Goal: Obtain resource: Download file/media

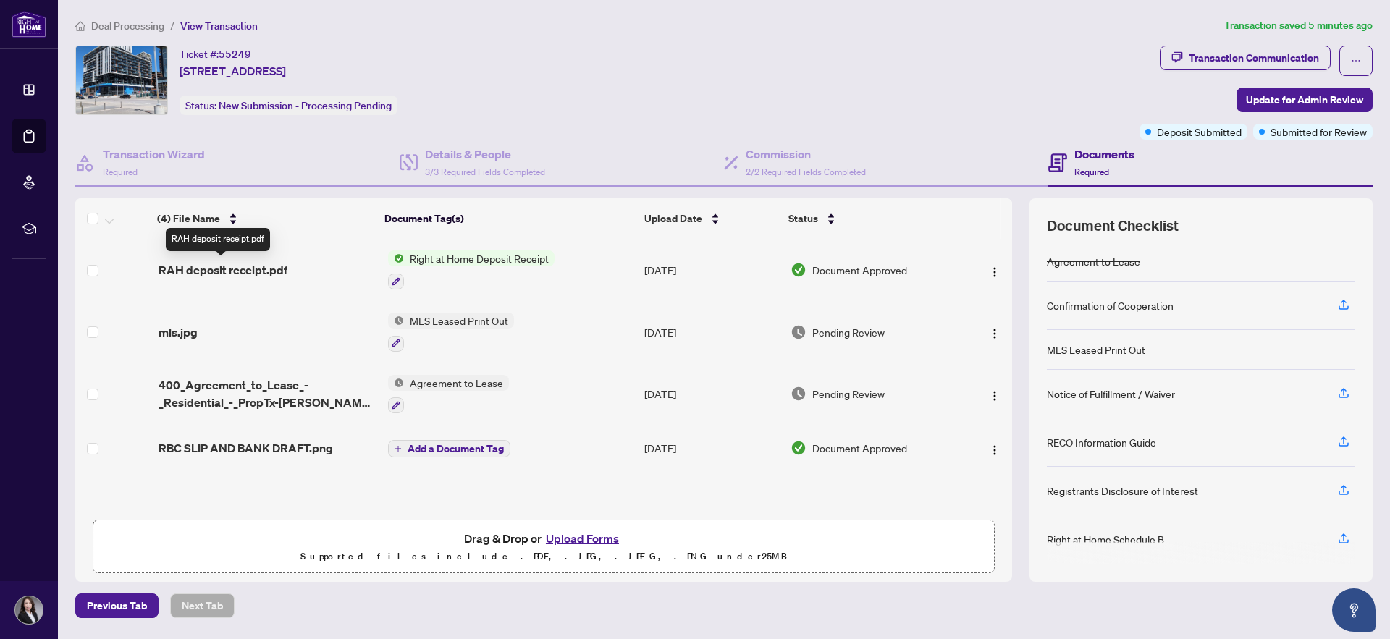
click at [227, 261] on span "RAH deposit receipt.pdf" at bounding box center [223, 269] width 129 height 17
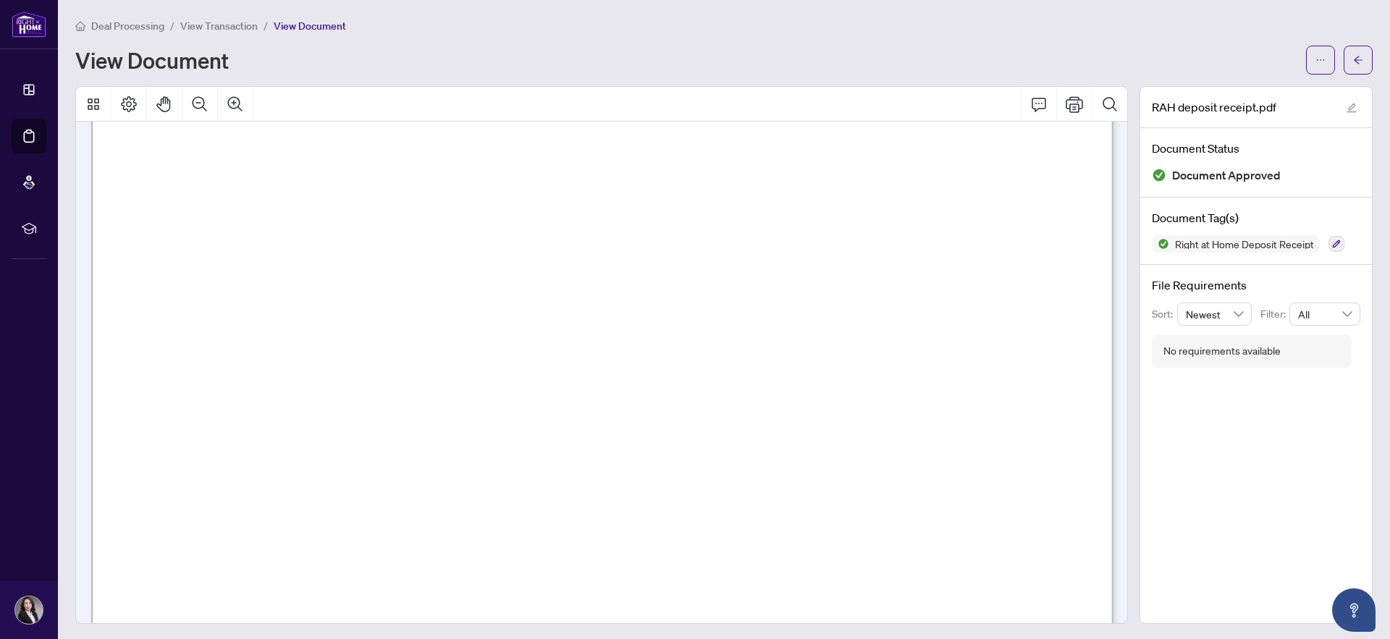
scroll to position [551, 0]
click at [1112, 104] on icon "Search Document" at bounding box center [1110, 104] width 17 height 17
click at [409, 377] on span "Bank Draft" at bounding box center [374, 377] width 70 height 15
click at [1341, 244] on icon "button" at bounding box center [1337, 244] width 8 height 8
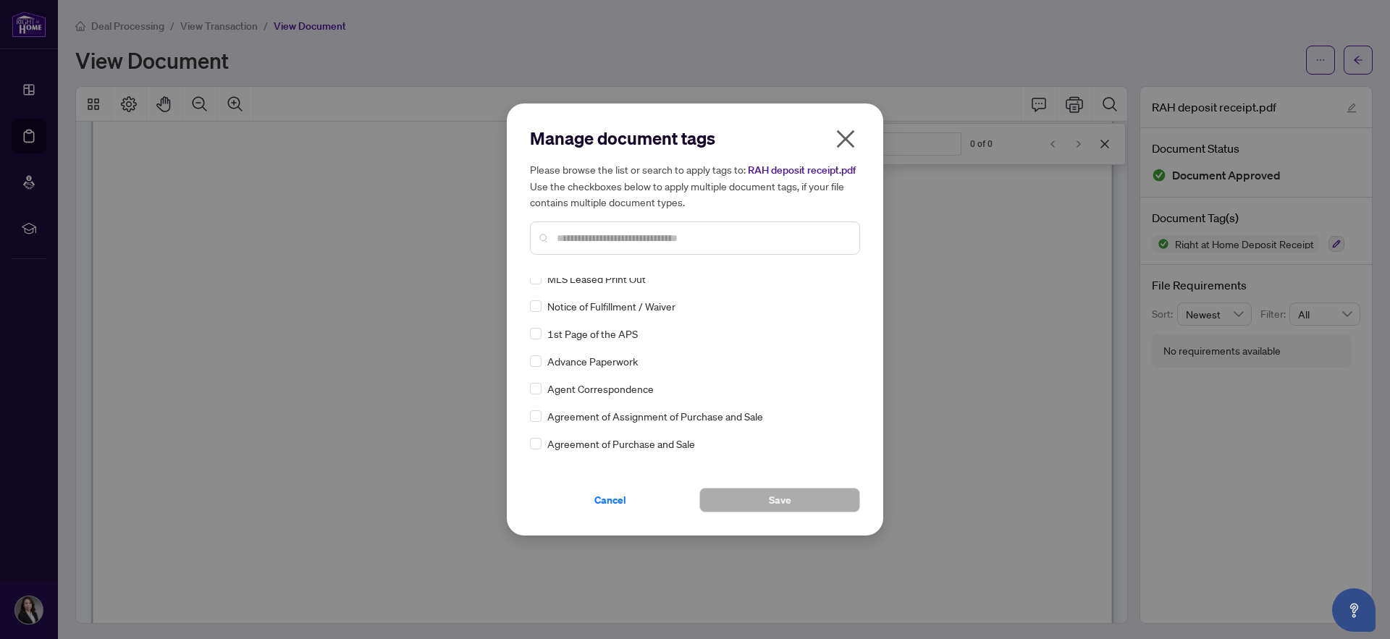
scroll to position [0, 0]
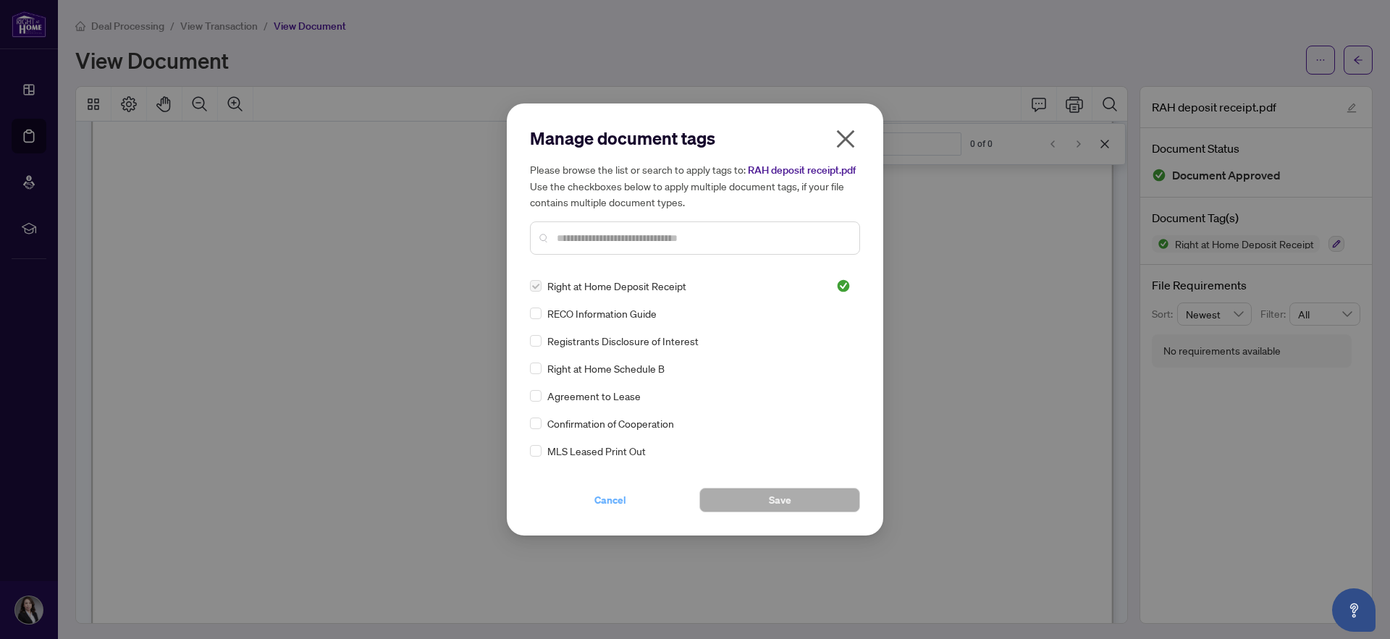
click at [614, 512] on span "Cancel" at bounding box center [611, 500] width 32 height 23
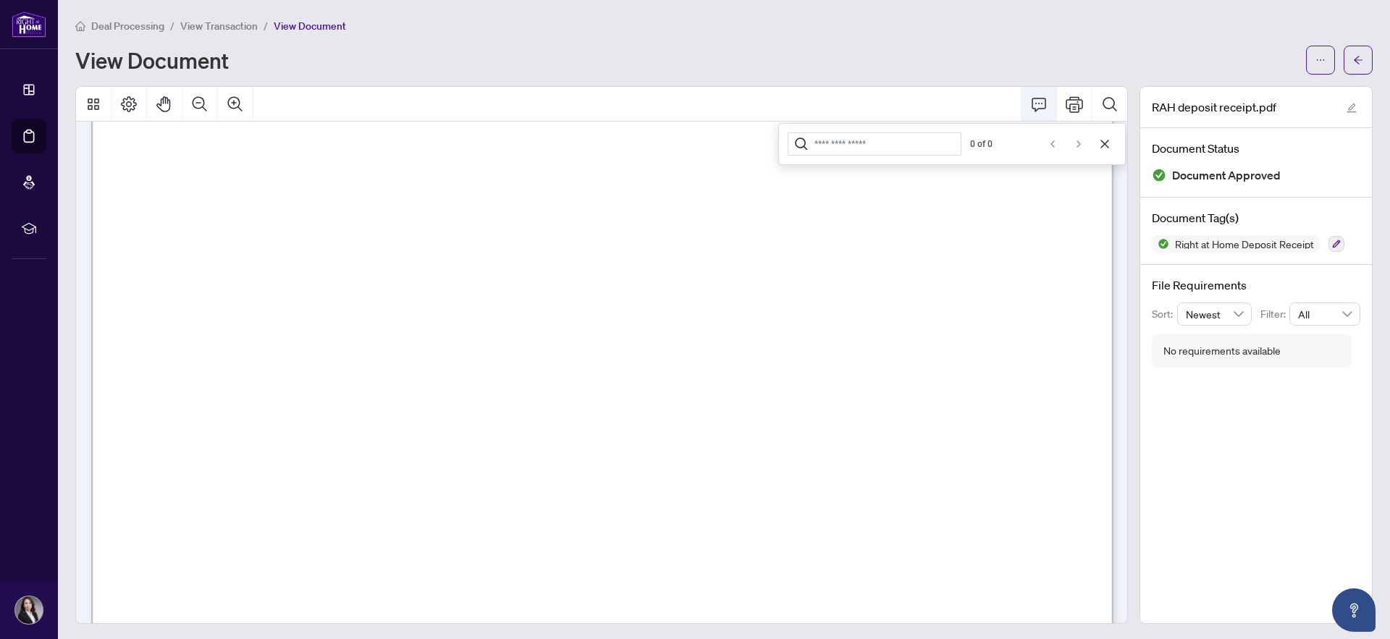
click at [1037, 100] on icon "Comment" at bounding box center [1039, 104] width 17 height 17
click at [89, 103] on icon "Thumbnails" at bounding box center [94, 102] width 12 height 12
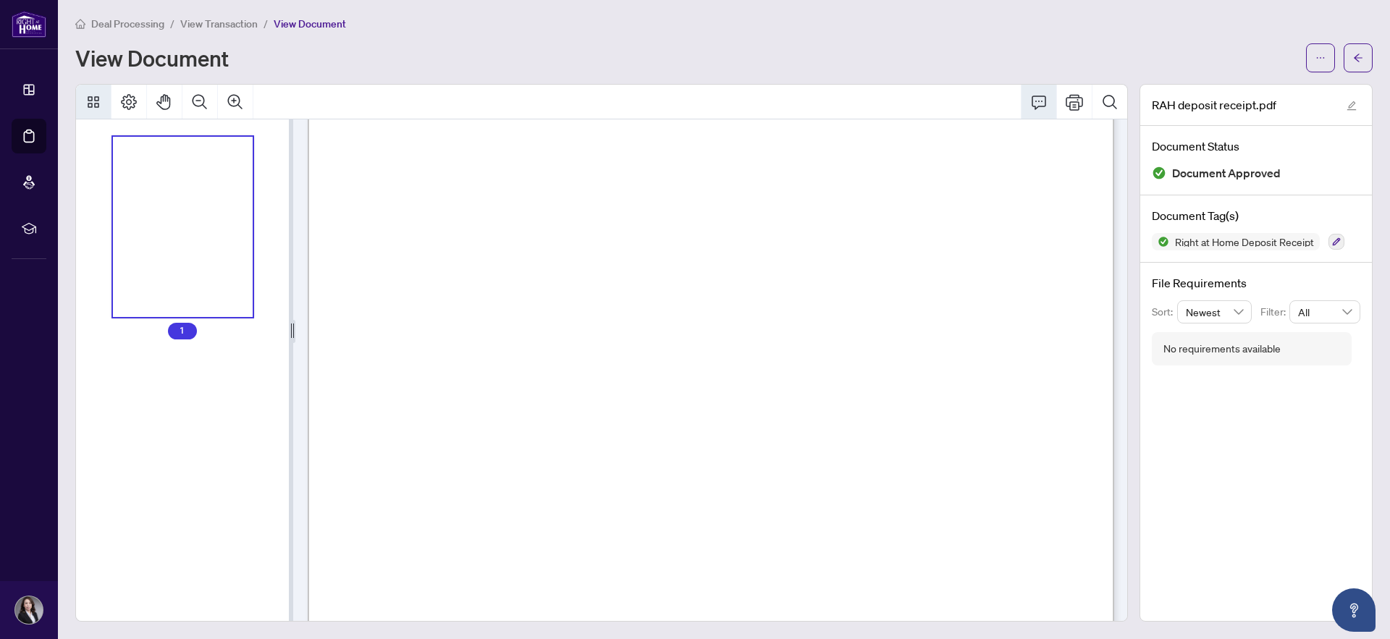
click at [156, 217] on div "Thumbnails" at bounding box center [183, 227] width 140 height 181
click at [178, 254] on div "Thumbnails" at bounding box center [183, 227] width 140 height 181
click at [134, 100] on icon "Page Layout" at bounding box center [129, 102] width 16 height 16
click at [163, 106] on icon "Pan Mode" at bounding box center [164, 101] width 17 height 17
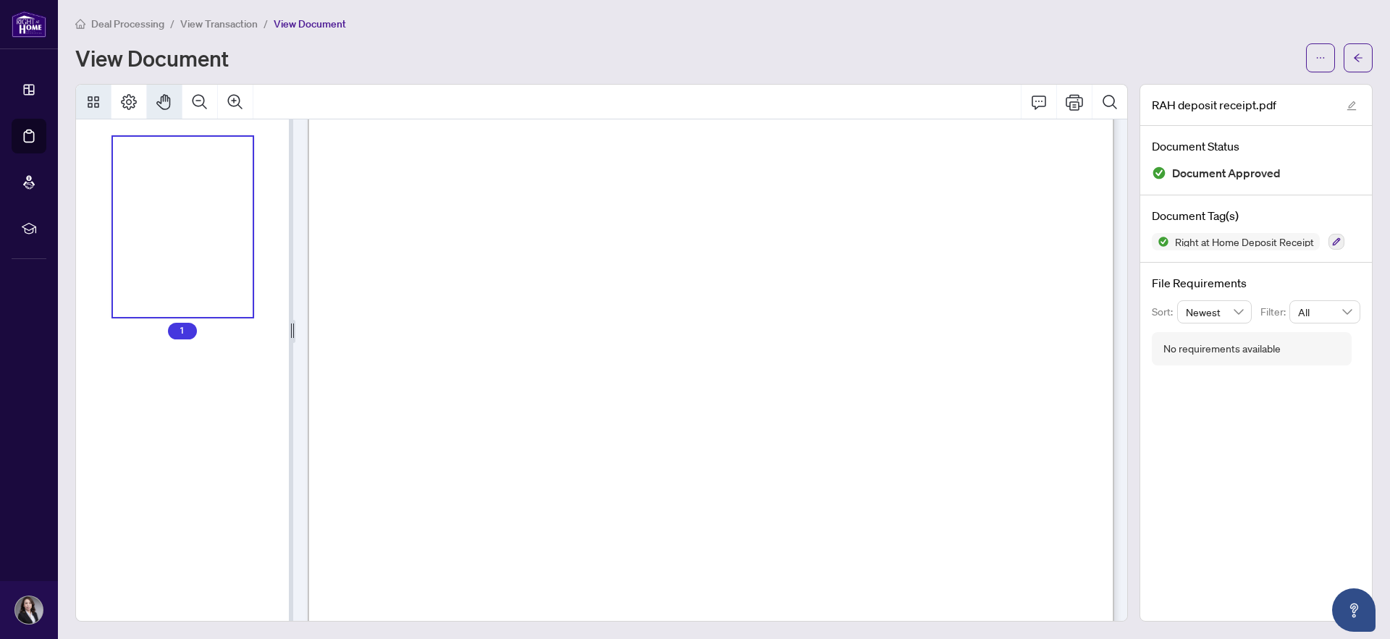
click at [163, 106] on icon "Pan Mode" at bounding box center [164, 101] width 17 height 17
click at [128, 104] on icon "Page Layout" at bounding box center [129, 102] width 16 height 16
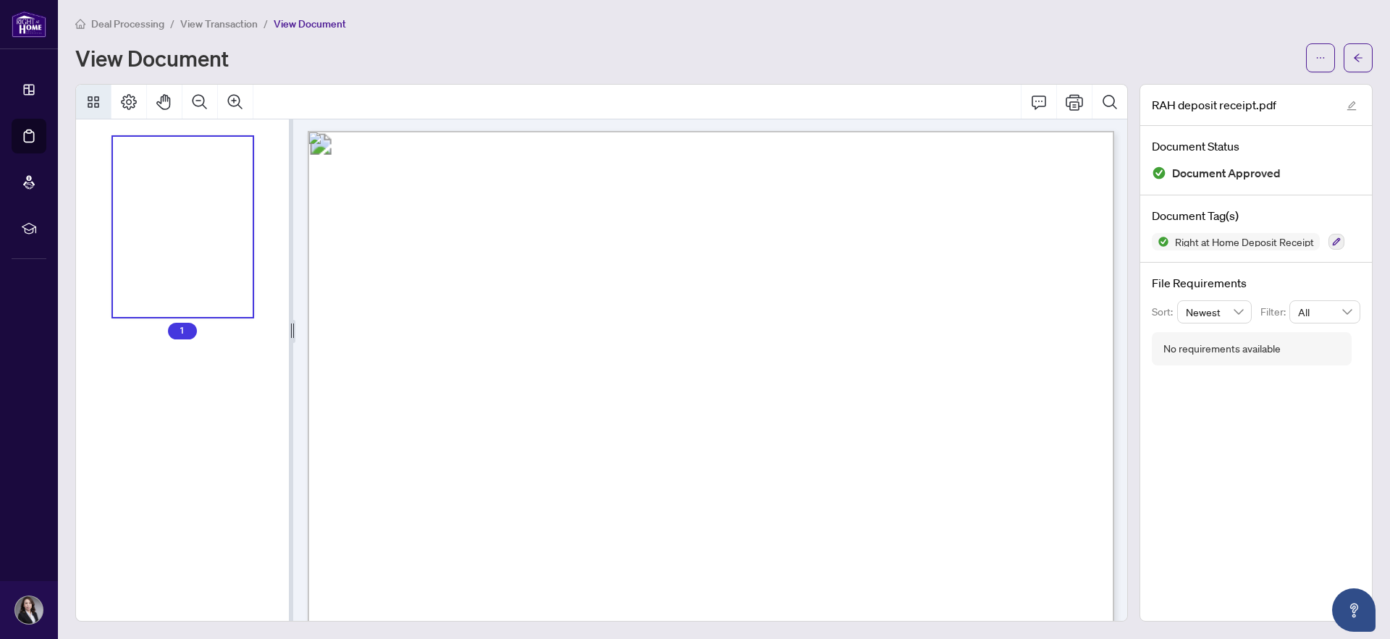
scroll to position [0, 0]
click at [1073, 103] on icon "Print" at bounding box center [1074, 101] width 17 height 17
